Goal: Information Seeking & Learning: Check status

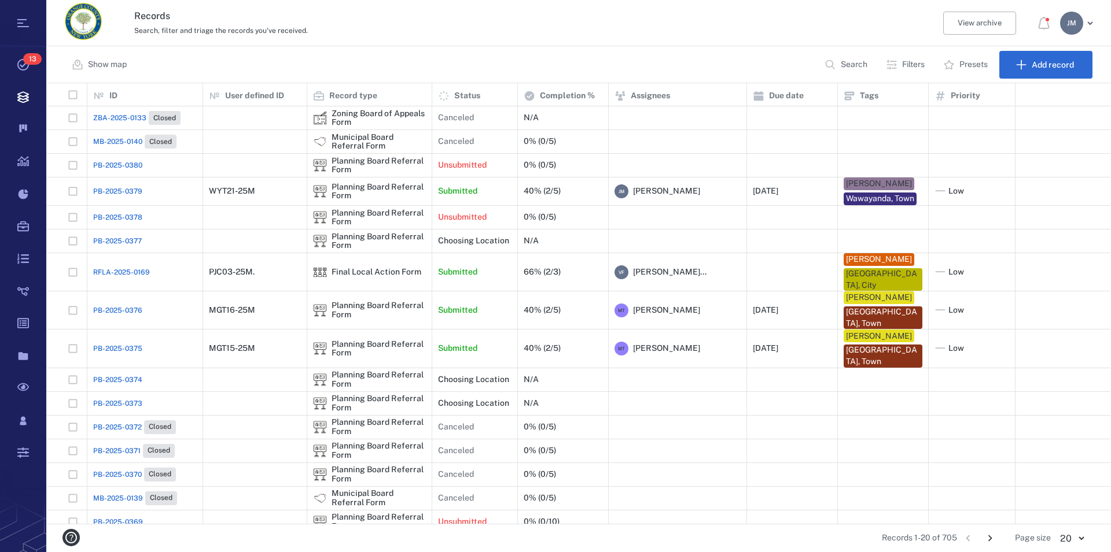
click at [842, 62] on p "Search" at bounding box center [854, 65] width 27 height 12
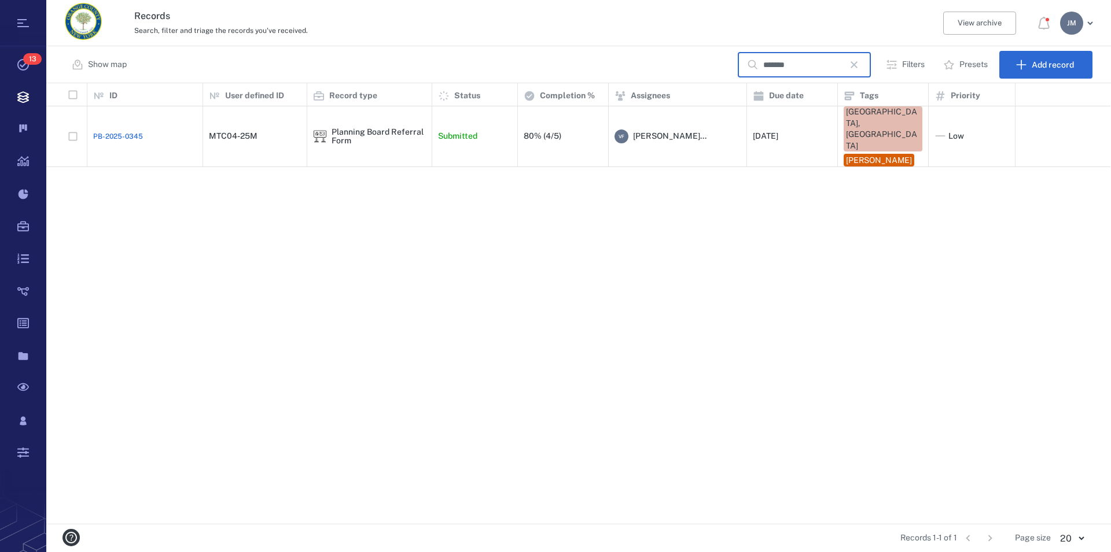
type input "*******"
click at [378, 128] on div "Planning Board Referral Form" at bounding box center [378, 137] width 94 height 18
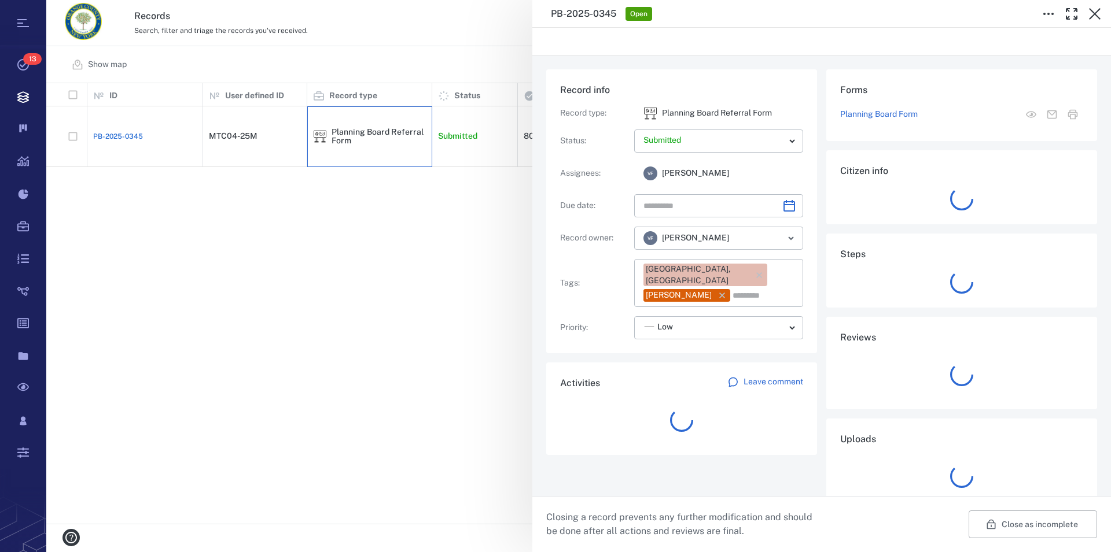
type input "**********"
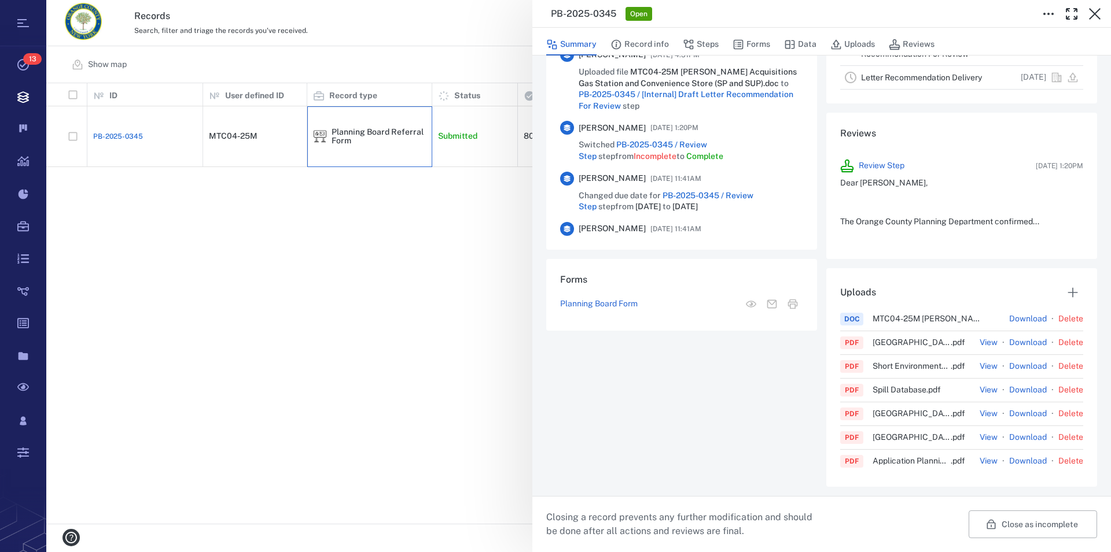
scroll to position [154, 0]
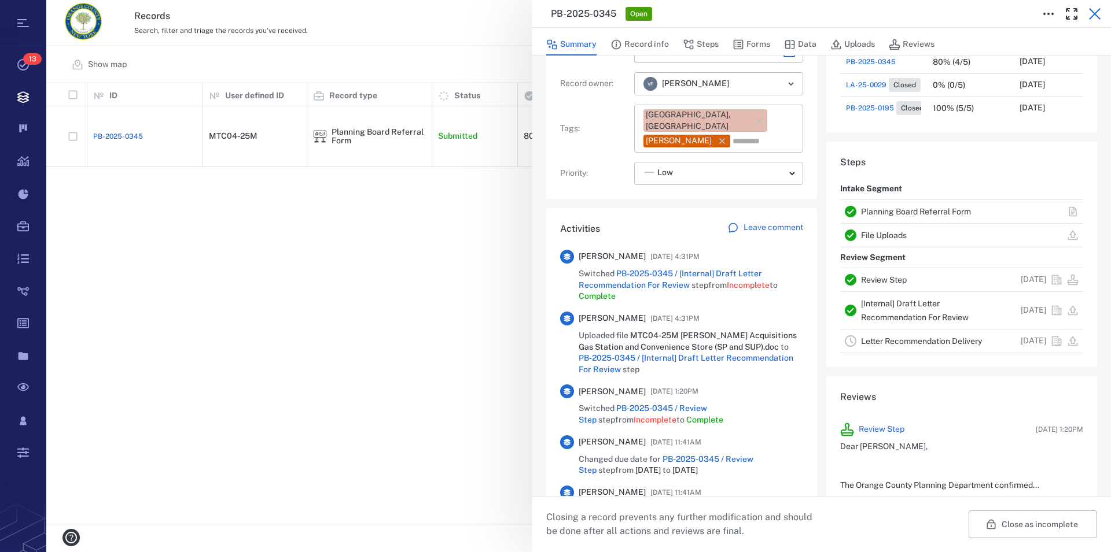
click at [1100, 12] on icon "button" at bounding box center [1095, 14] width 14 height 14
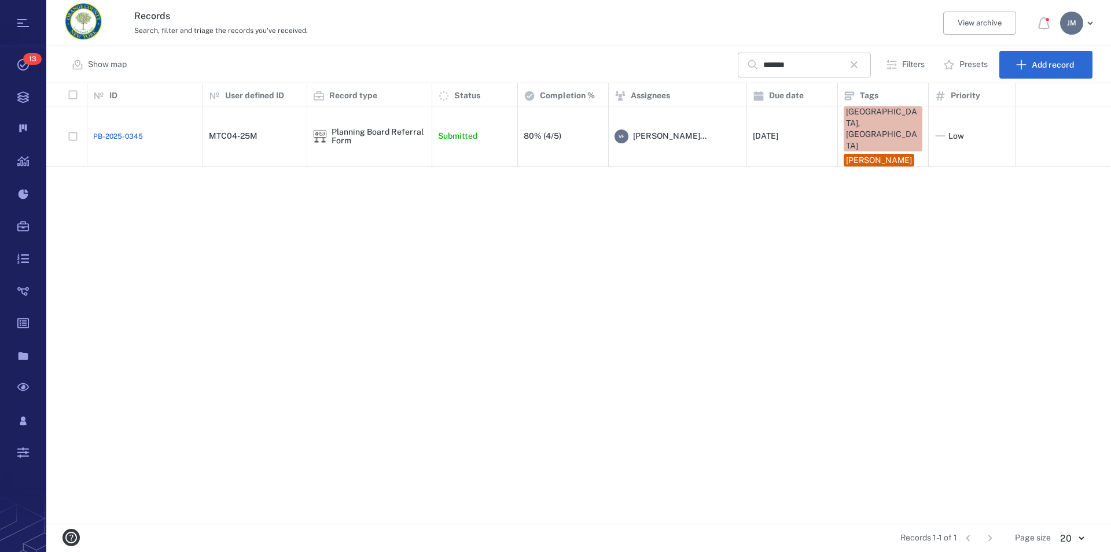
click at [861, 64] on icon "button" at bounding box center [854, 65] width 14 height 14
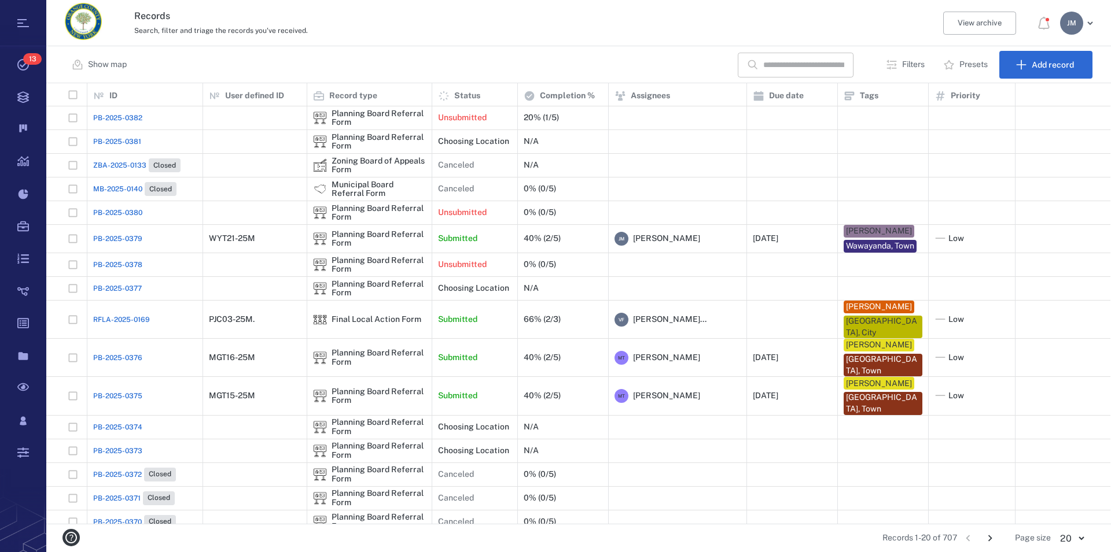
click at [791, 66] on input "text" at bounding box center [803, 65] width 81 height 25
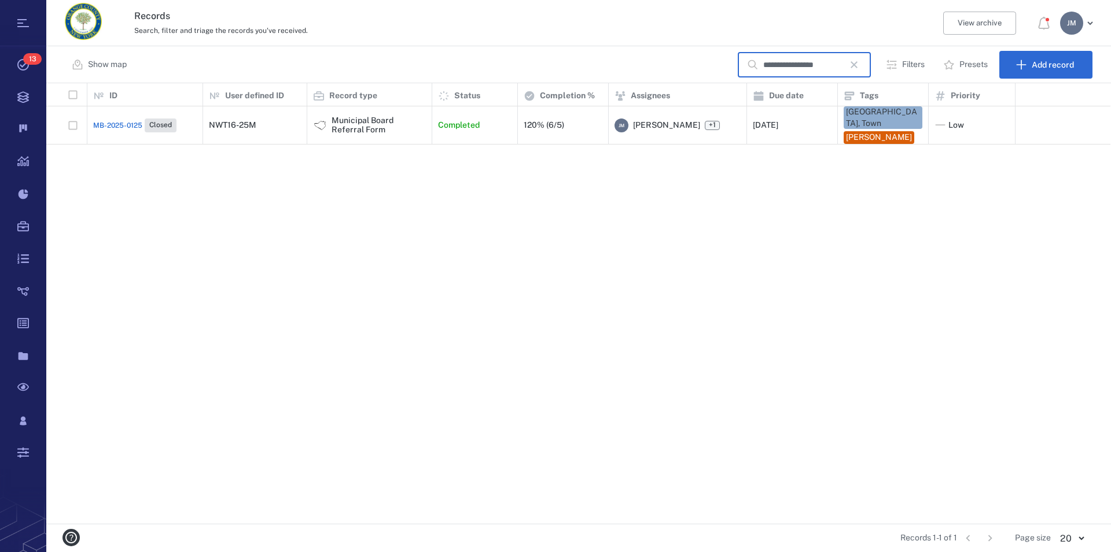
type input "**********"
click at [367, 121] on div "Municipal Board Referral Form" at bounding box center [378, 125] width 94 height 18
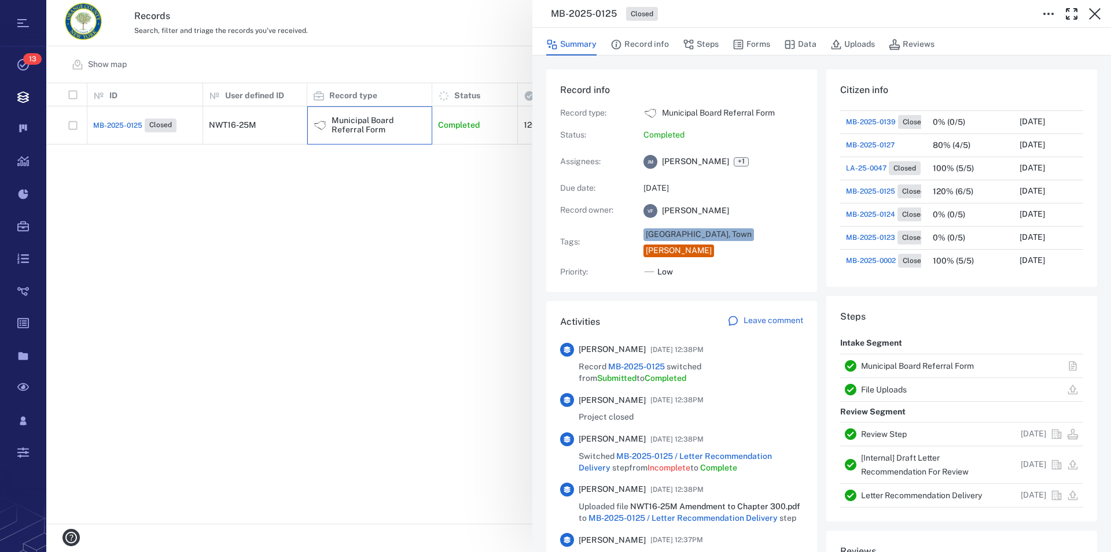
scroll to position [127, 0]
click at [900, 455] on link "[Internal] Draft Letter Recommendation For Review" at bounding box center [915, 465] width 108 height 23
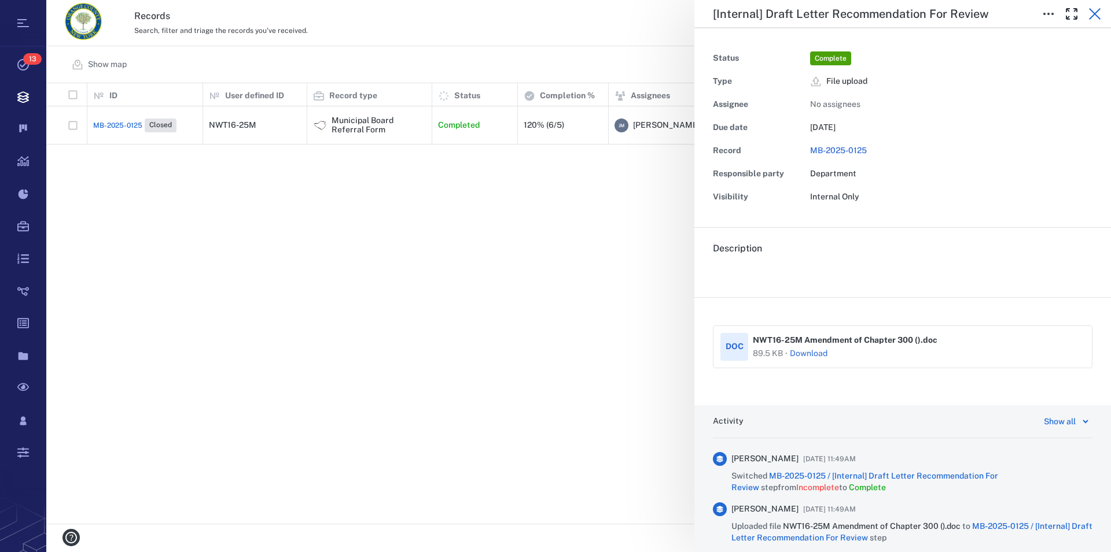
click at [1097, 8] on icon "button" at bounding box center [1095, 14] width 14 height 14
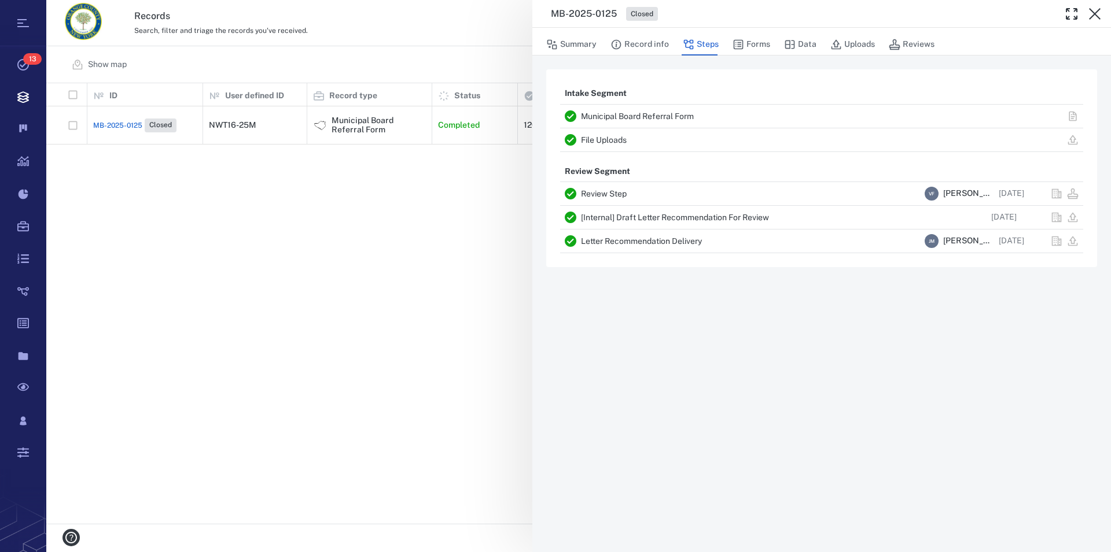
click at [632, 237] on div "Letter Recommendation Delivery" at bounding box center [750, 241] width 339 height 14
click at [631, 241] on link "Letter Recommendation Delivery" at bounding box center [641, 241] width 121 height 9
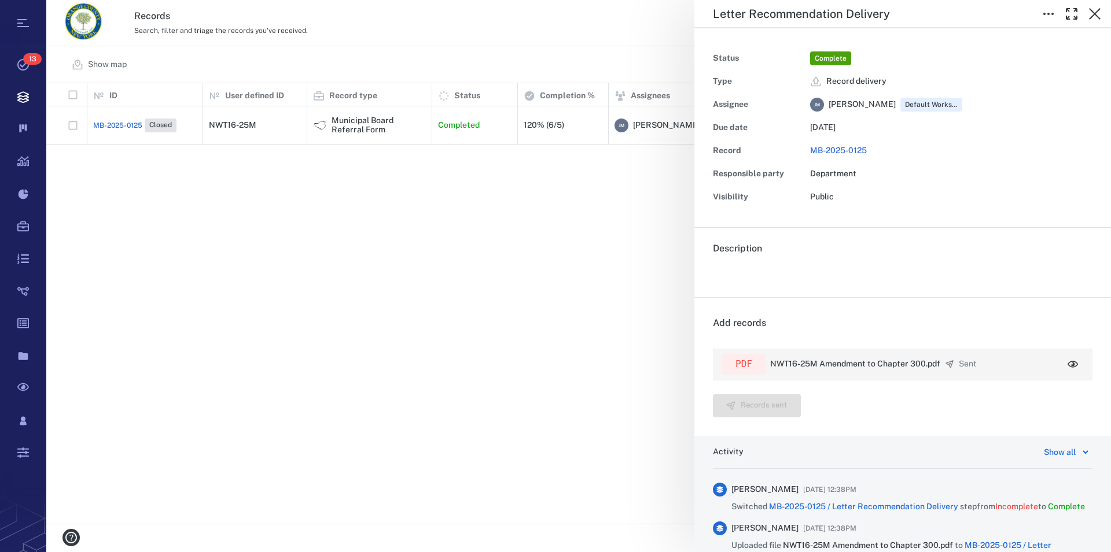
click at [885, 364] on p "NWT16-25M Amendment to Chapter 300.pdf" at bounding box center [855, 365] width 170 height 12
click at [1067, 361] on icon "button" at bounding box center [1073, 365] width 12 height 12
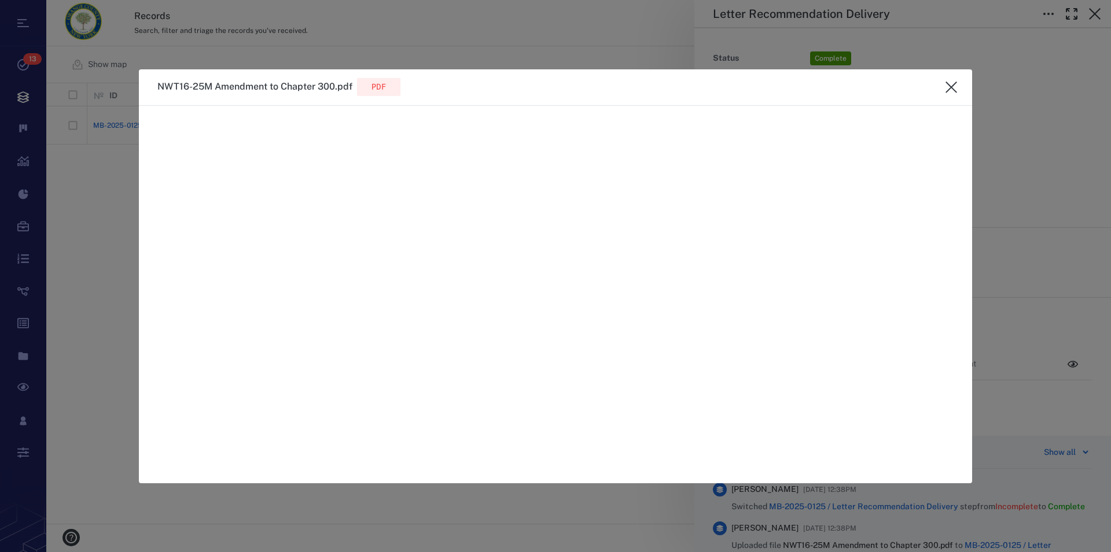
click at [946, 91] on icon "close" at bounding box center [951, 87] width 14 height 14
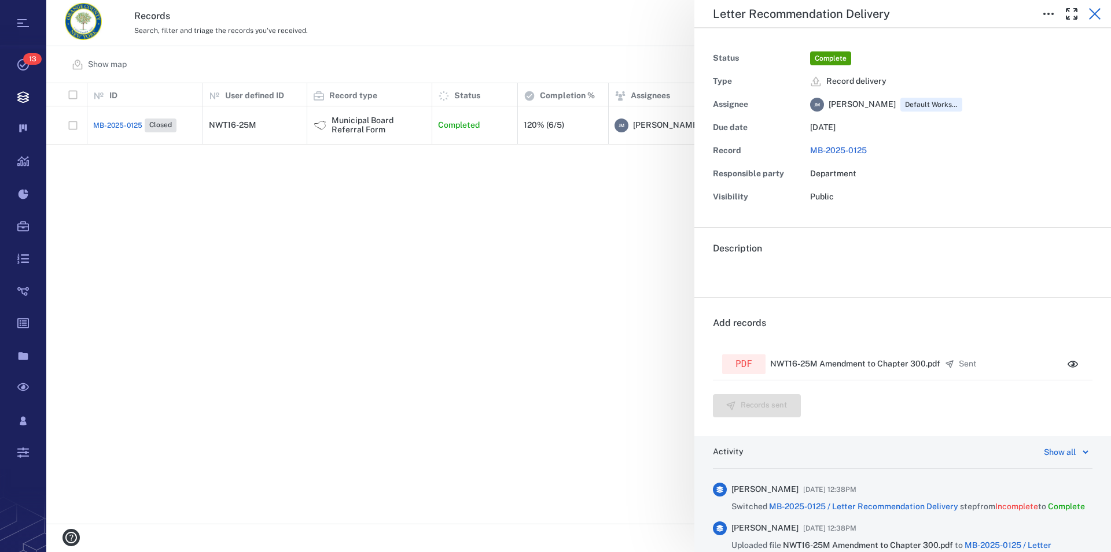
click at [1096, 14] on icon "button" at bounding box center [1095, 14] width 14 height 14
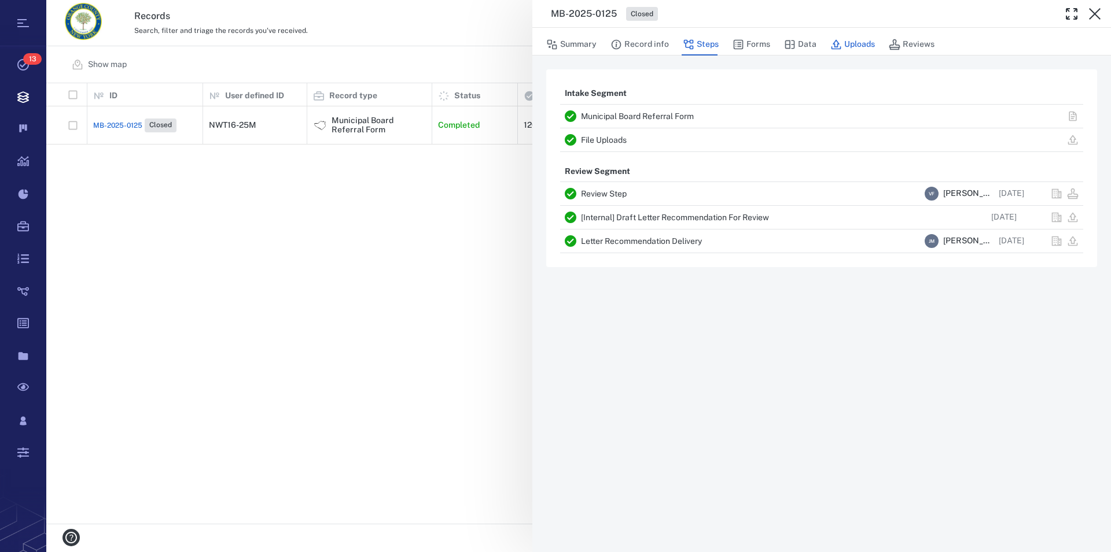
click at [849, 46] on button "Uploads" at bounding box center [852, 45] width 45 height 22
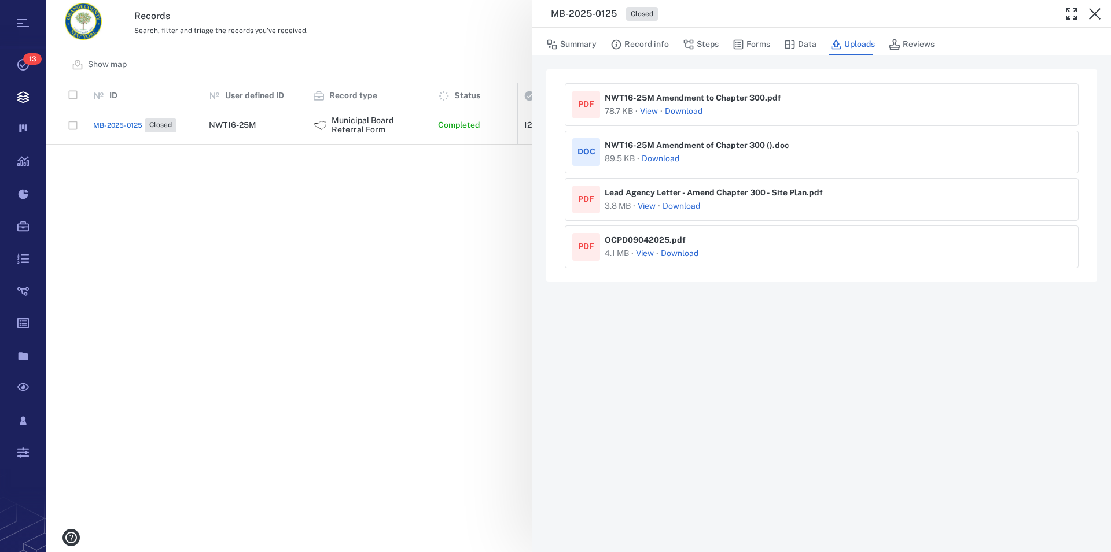
click at [686, 112] on link "Download" at bounding box center [684, 112] width 38 height 12
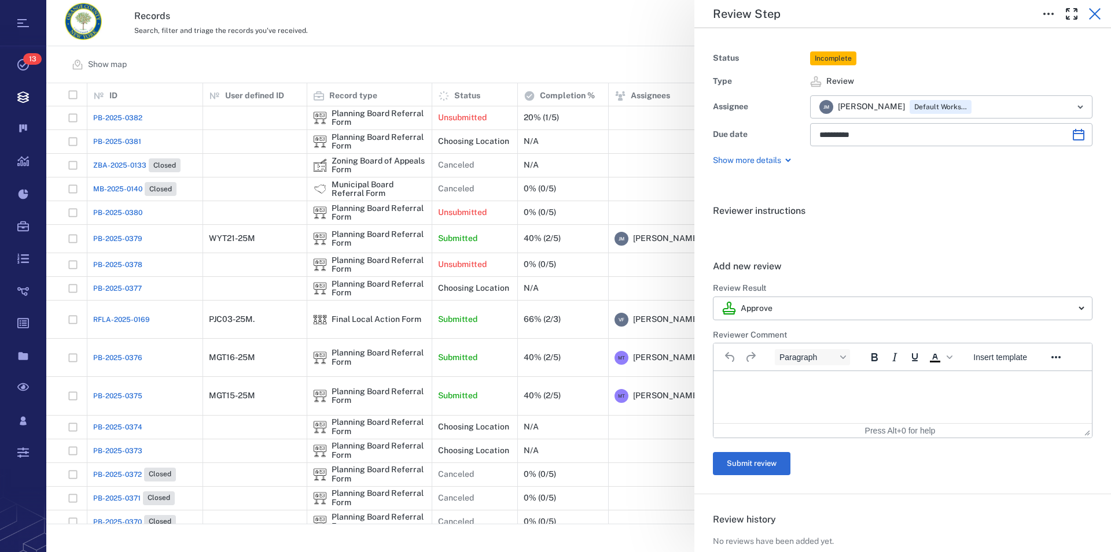
click at [1097, 9] on icon "button" at bounding box center [1095, 14] width 14 height 14
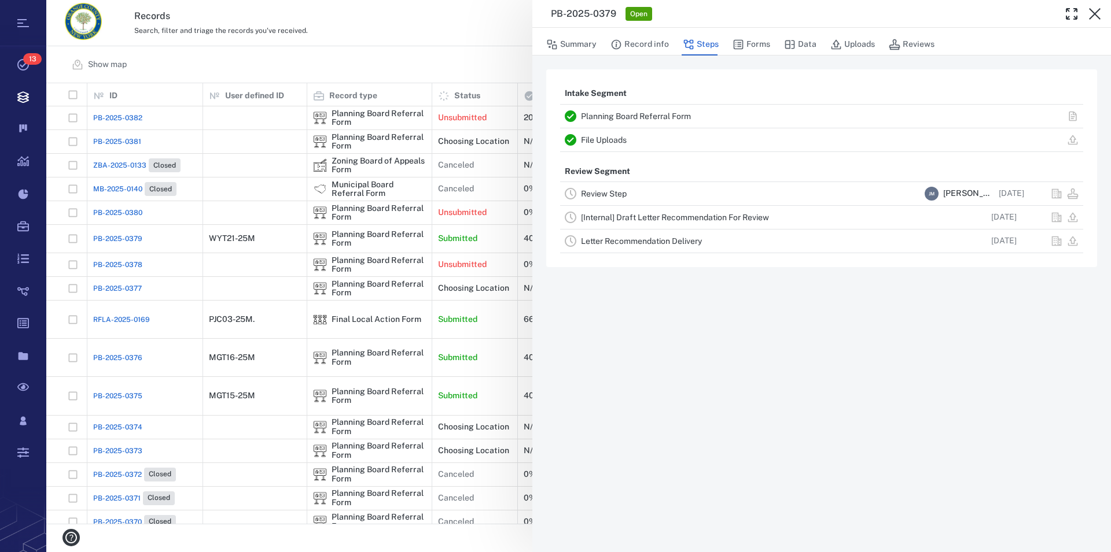
click at [640, 117] on link "Planning Board Referral Form" at bounding box center [636, 116] width 110 height 9
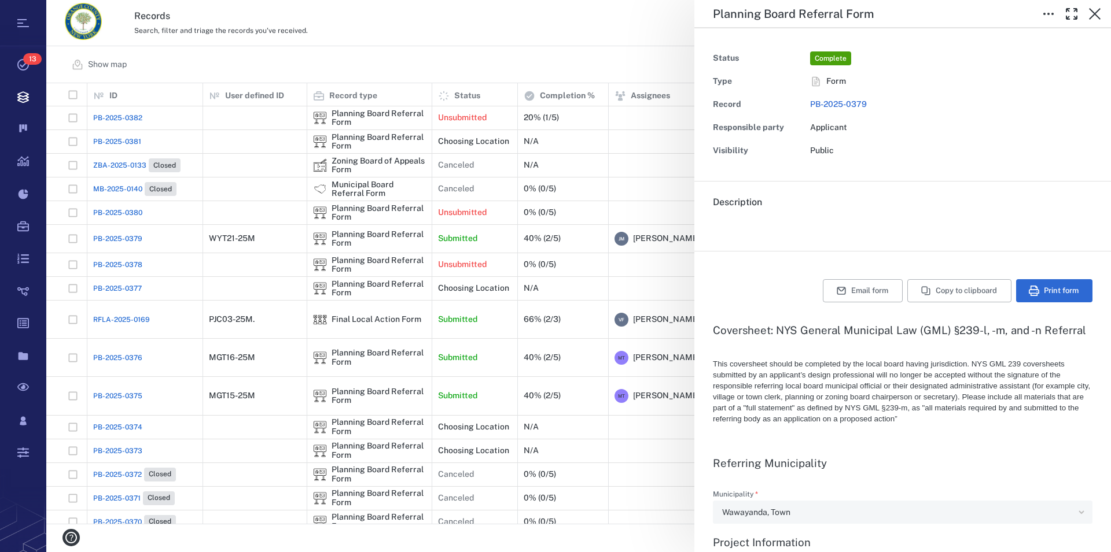
type textarea "*"
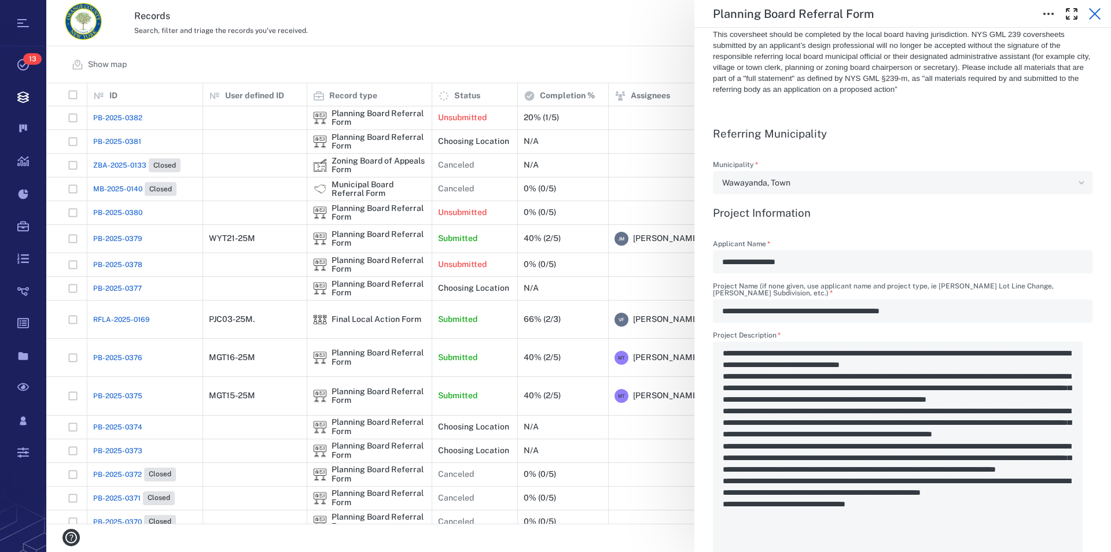
click at [1103, 12] on button "button" at bounding box center [1094, 13] width 23 height 23
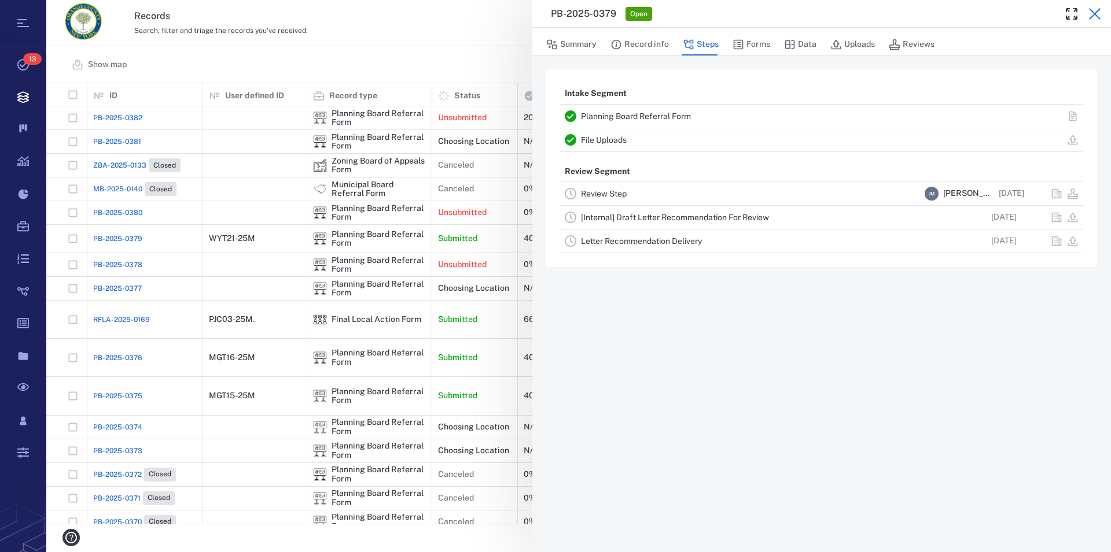
click at [1095, 14] on icon "button" at bounding box center [1095, 14] width 12 height 12
